Goal: Navigation & Orientation: Find specific page/section

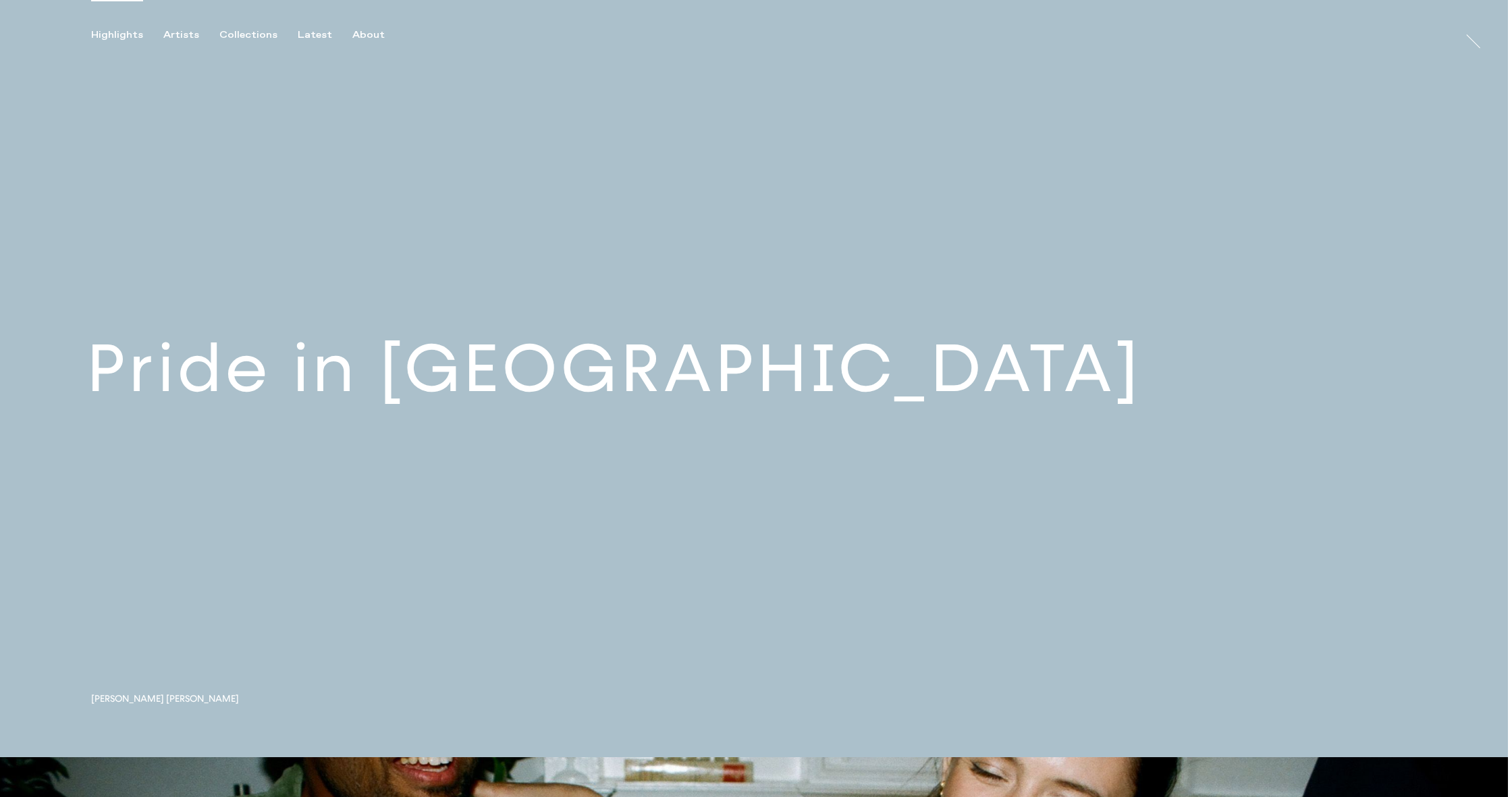
click at [387, 383] on link at bounding box center [754, 379] width 1508 height 757
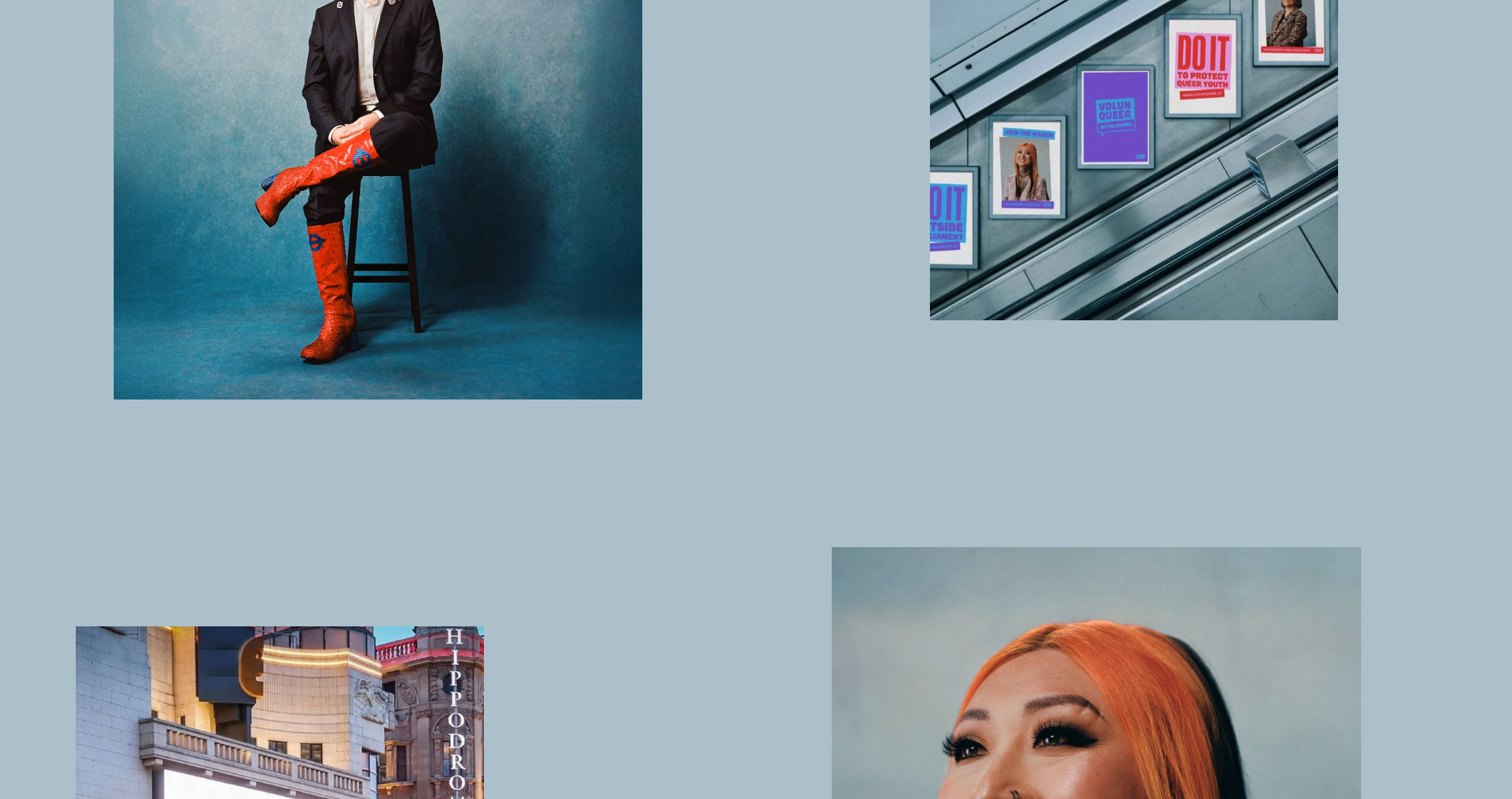
scroll to position [419, 0]
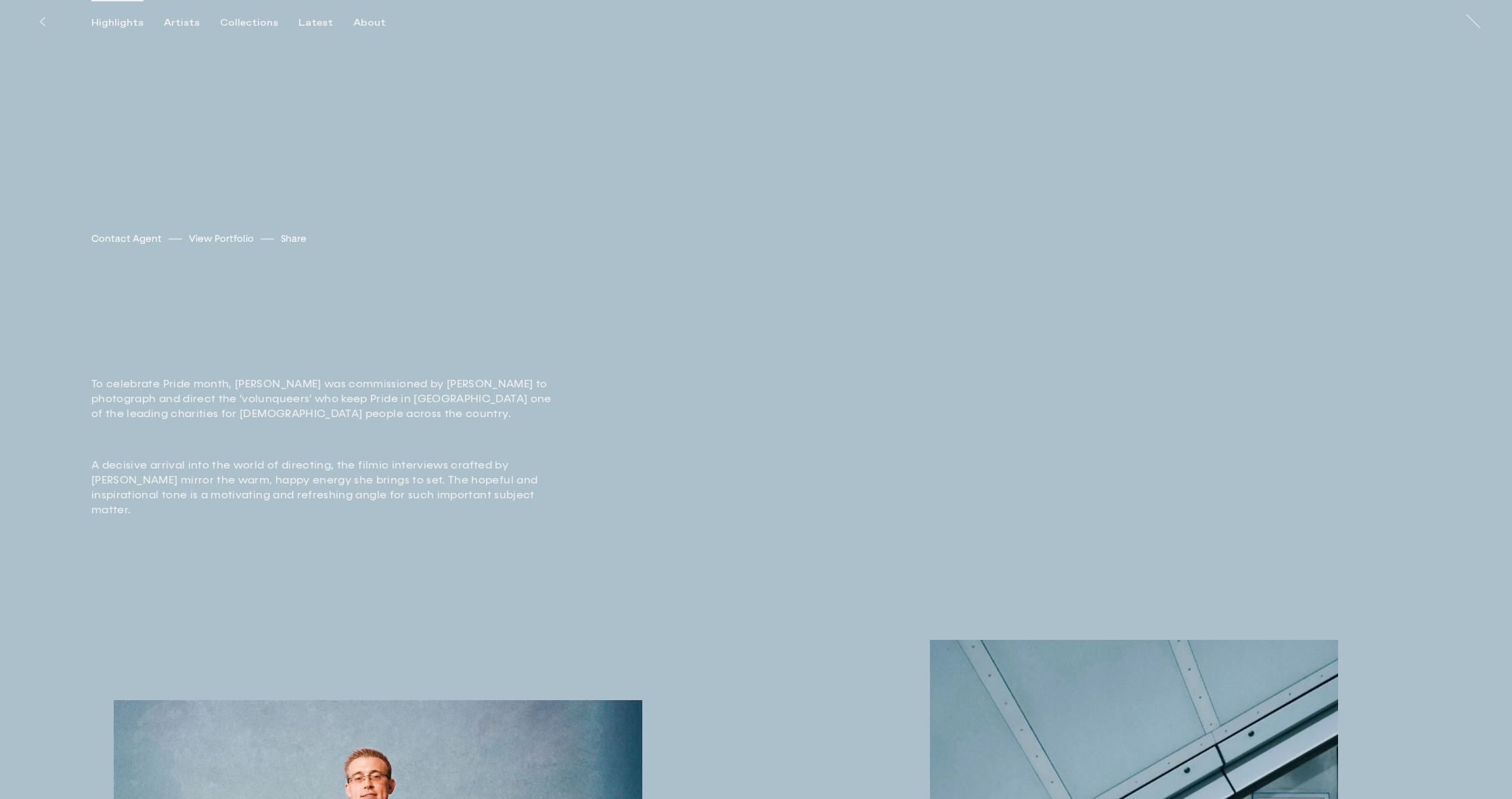
click at [122, 24] on div "Highlights" at bounding box center [117, 22] width 52 height 12
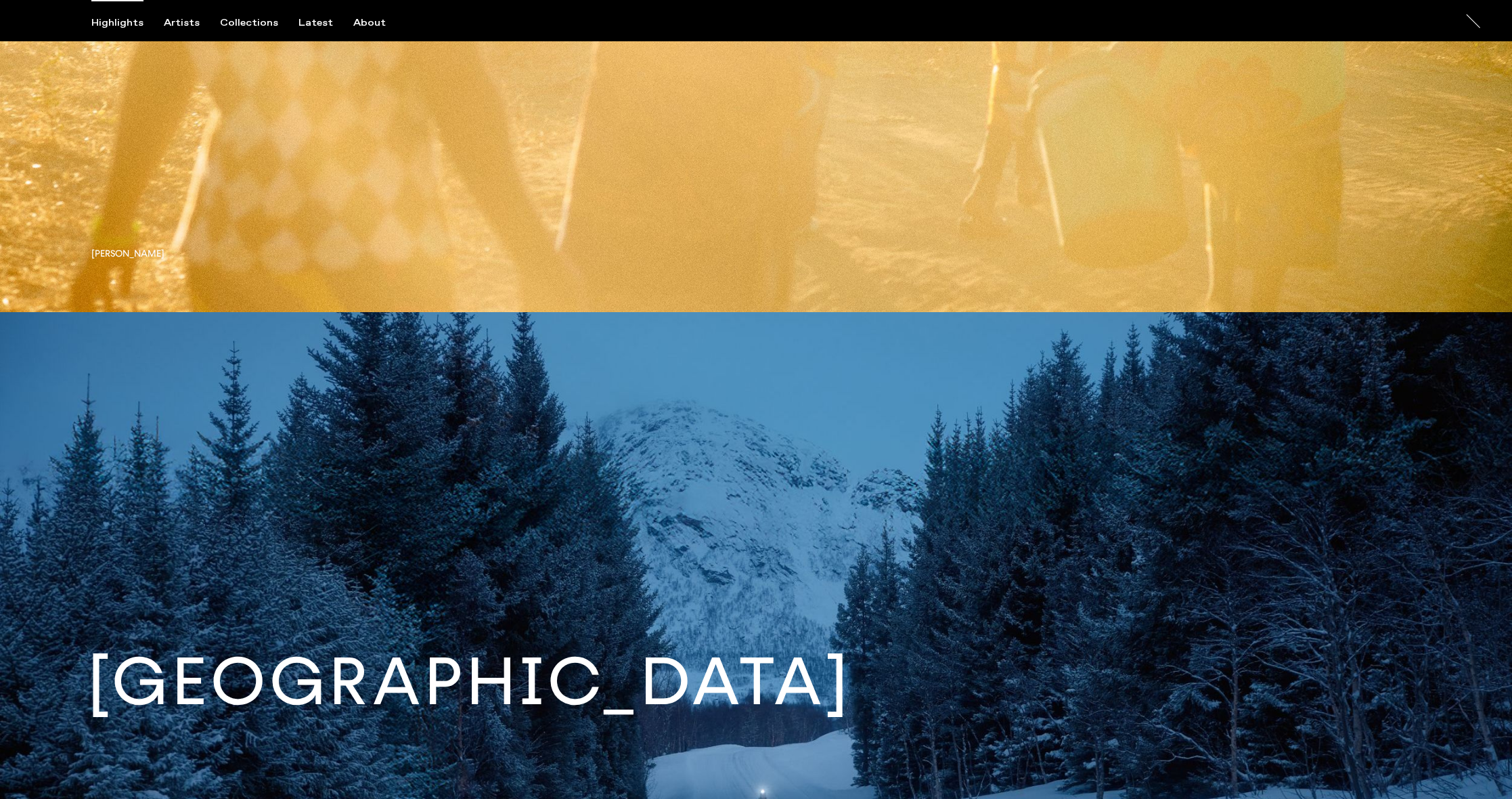
scroll to position [5665, 0]
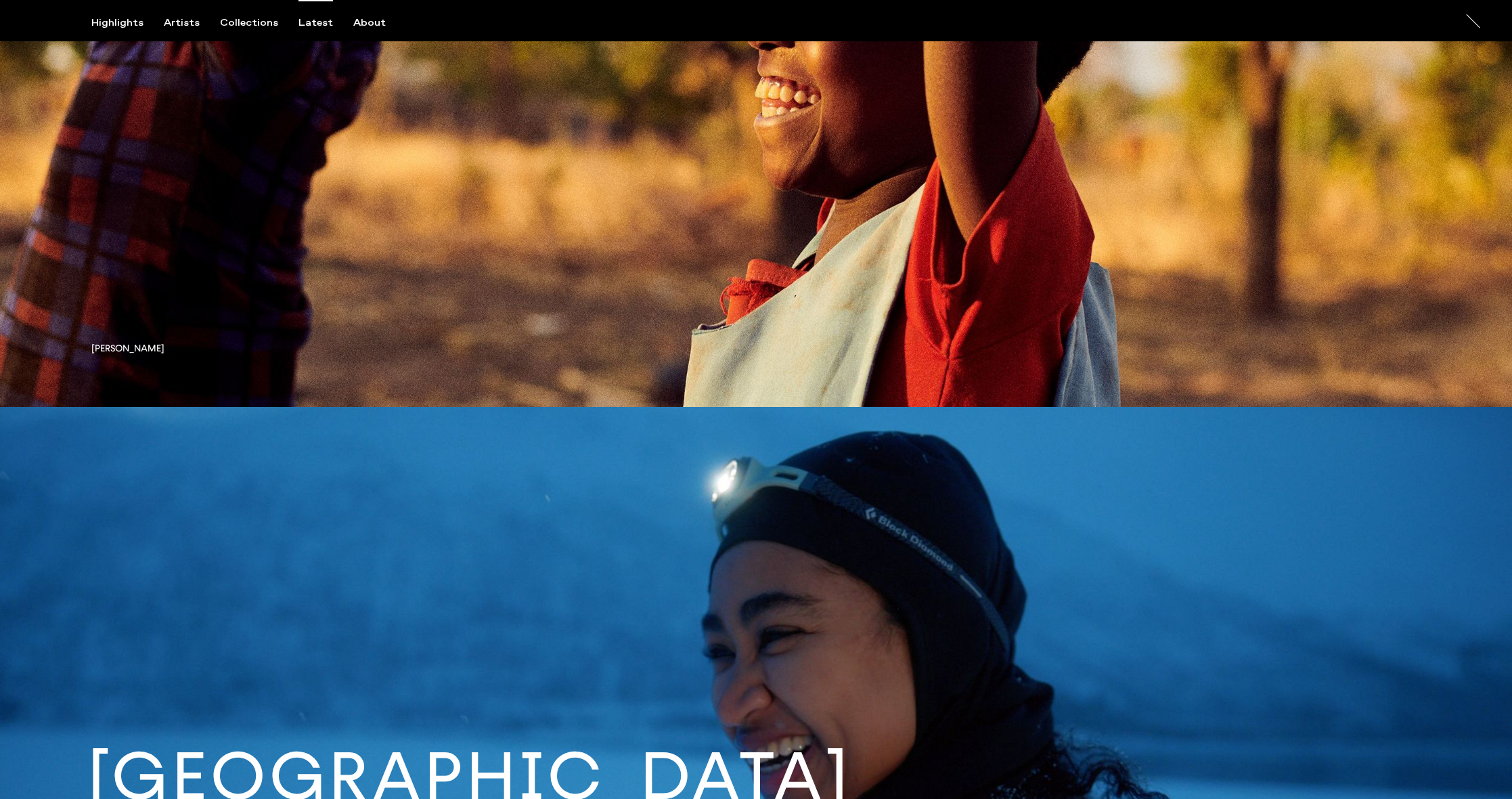
click at [300, 25] on div "Latest" at bounding box center [315, 22] width 34 height 12
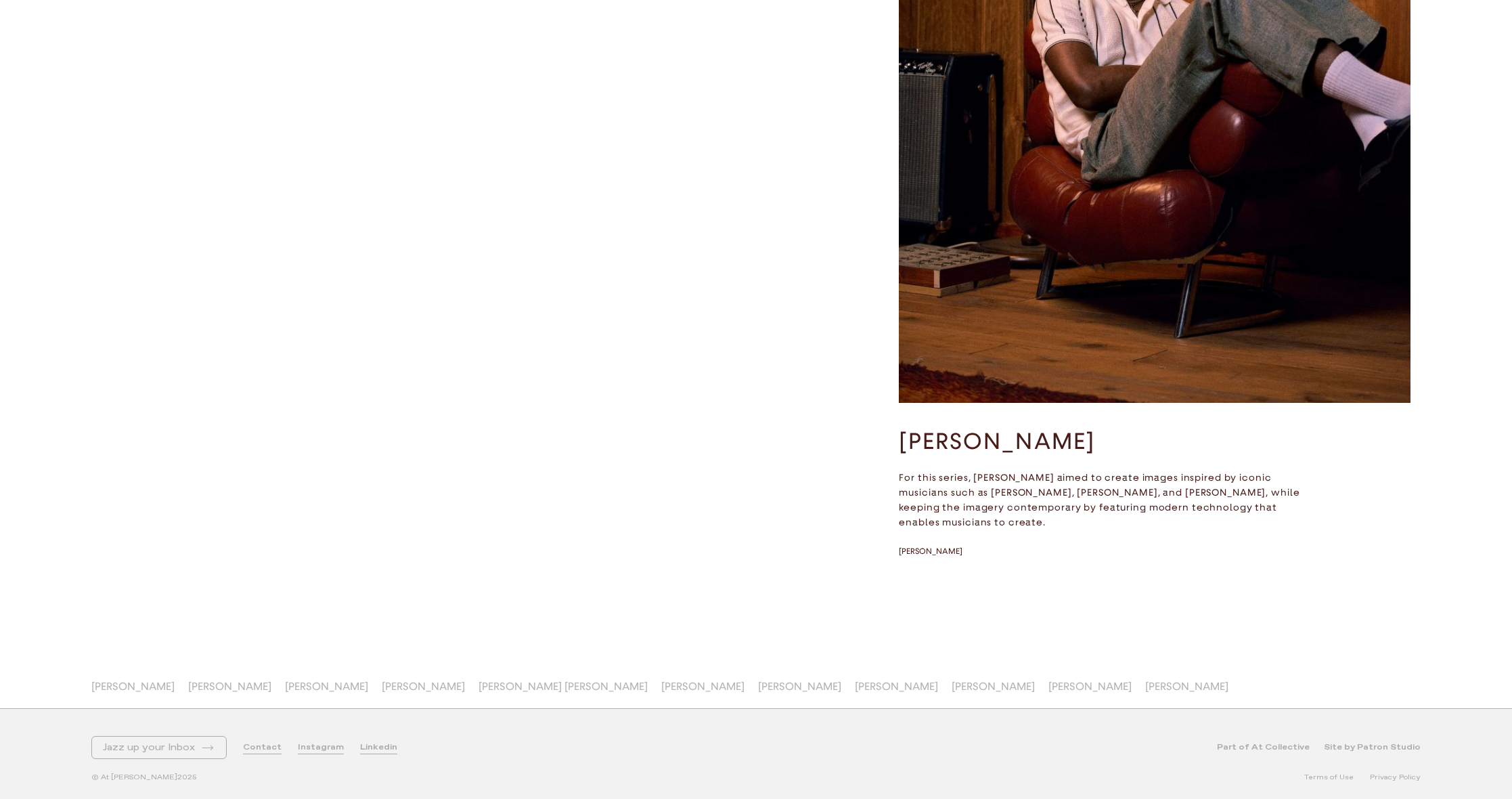
scroll to position [16470, 0]
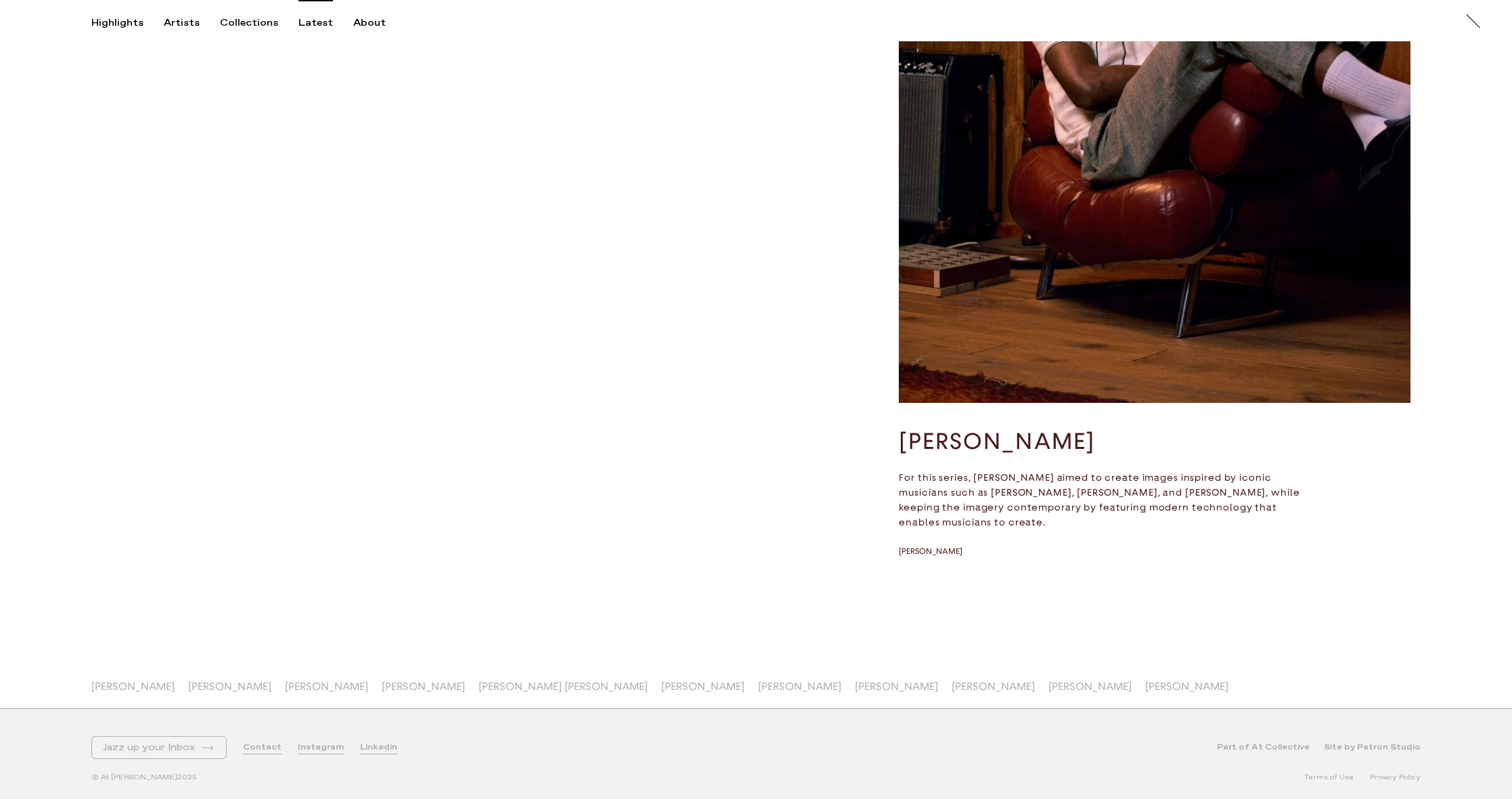
click at [1145, 684] on span "[PERSON_NAME]" at bounding box center [1187, 686] width 83 height 13
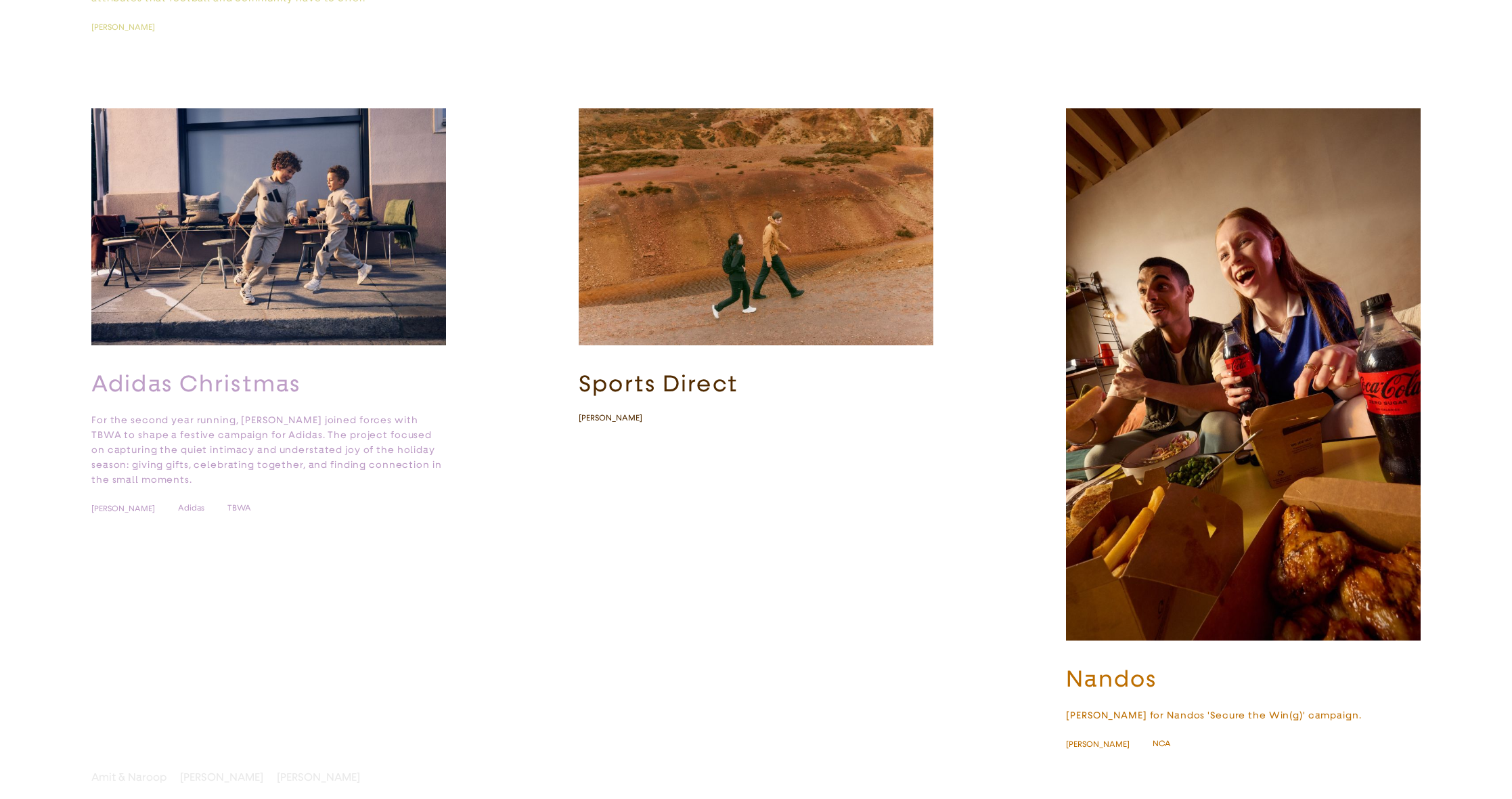
scroll to position [971, 0]
click at [1176, 490] on img "button" at bounding box center [1243, 374] width 355 height 532
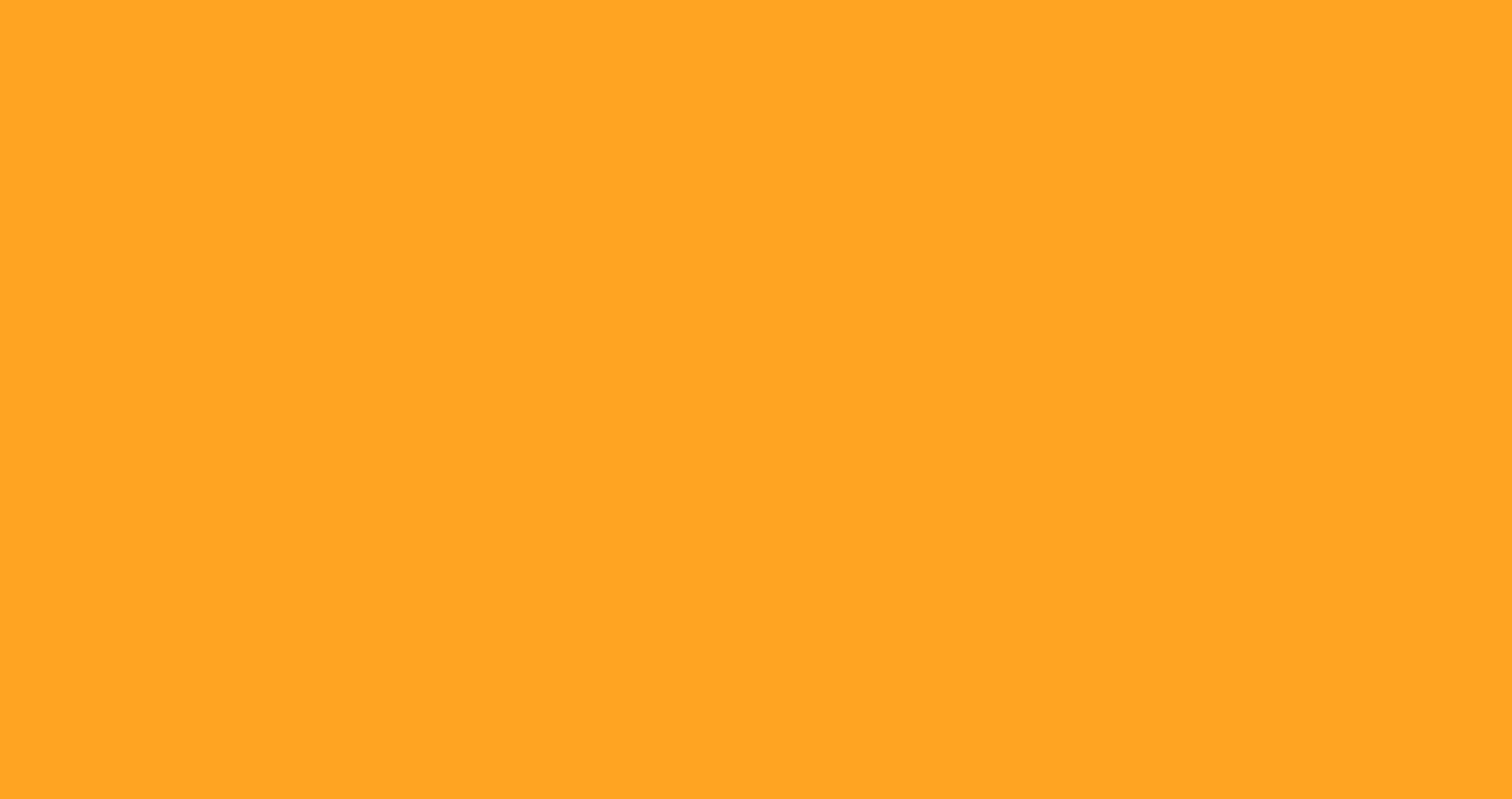
scroll to position [0, 0]
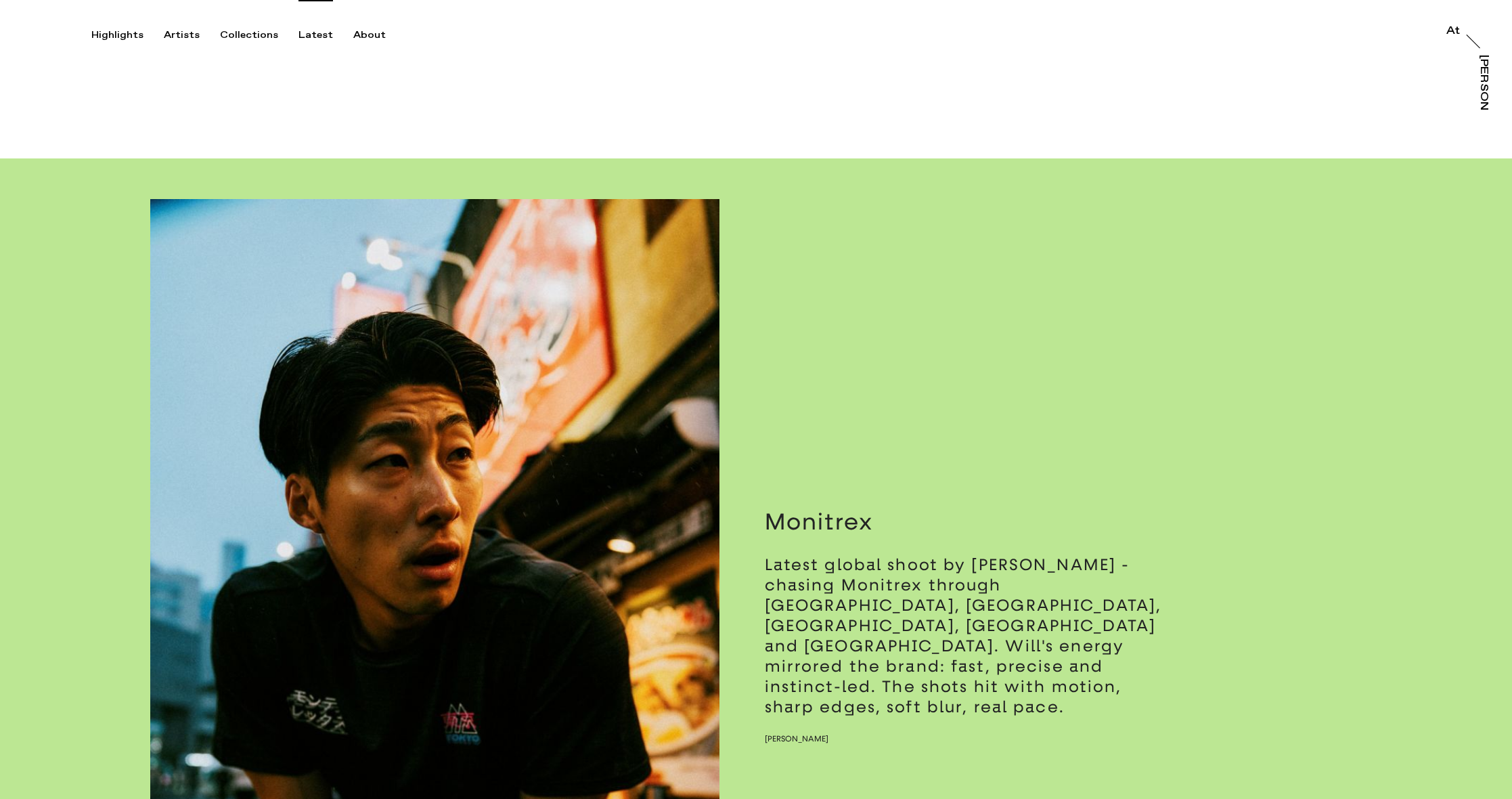
click at [586, 406] on img "button" at bounding box center [434, 626] width 569 height 853
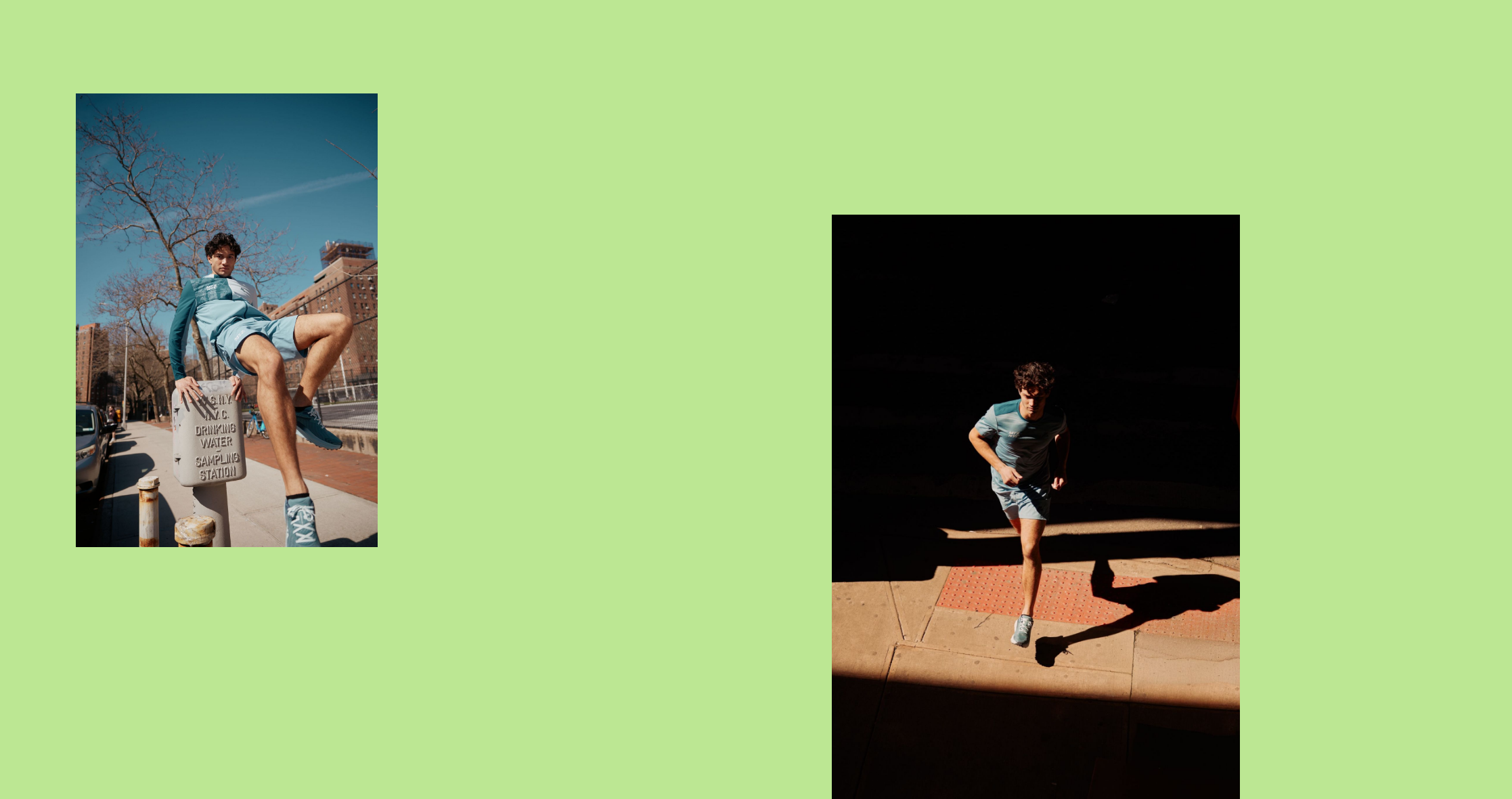
scroll to position [7571, 0]
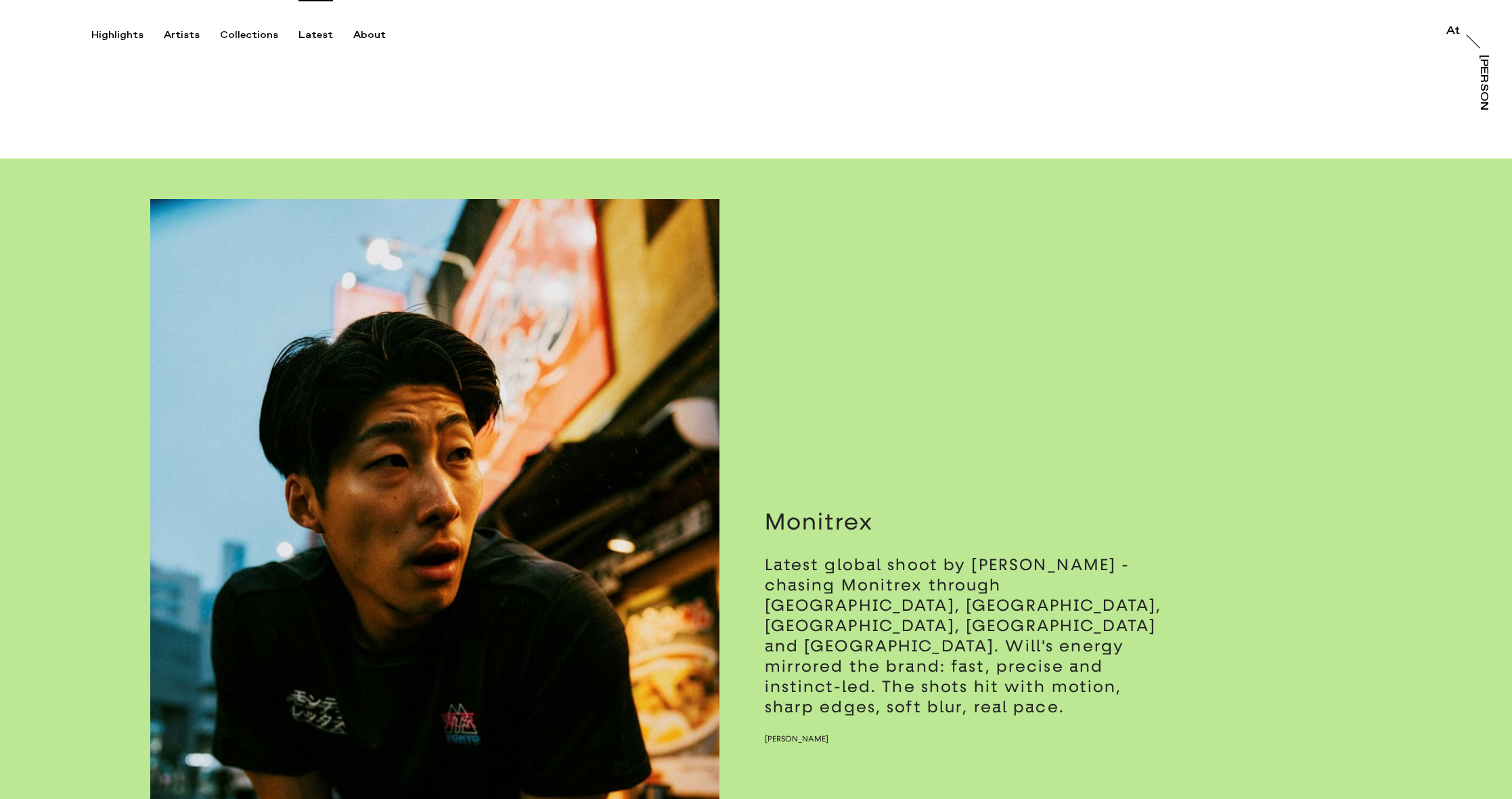
click at [307, 37] on div "Latest" at bounding box center [315, 35] width 34 height 12
